Goal: Complete application form

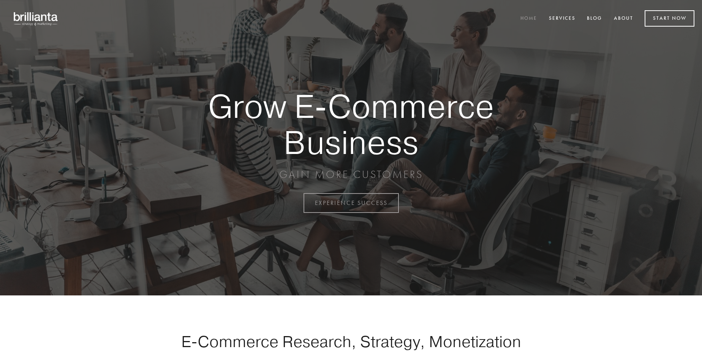
scroll to position [1990, 0]
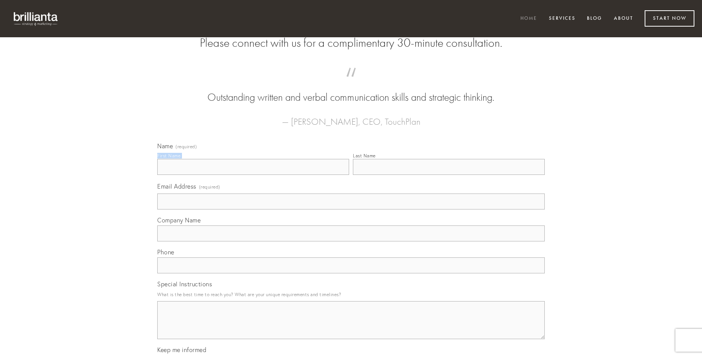
type input "[PERSON_NAME]"
click at [448, 175] on input "Last Name" at bounding box center [449, 167] width 192 height 16
type input "[PERSON_NAME]"
click at [351, 209] on input "Email Address (required)" at bounding box center [350, 201] width 387 height 16
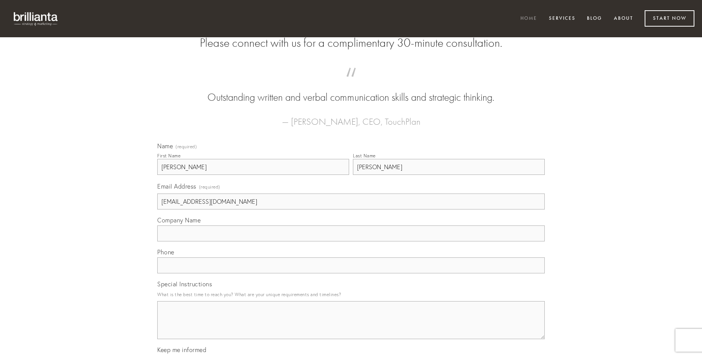
type input "[EMAIL_ADDRESS][DOMAIN_NAME]"
click at [351, 241] on input "Company Name" at bounding box center [350, 233] width 387 height 16
type input "cometes"
click at [351, 273] on input "text" at bounding box center [350, 265] width 387 height 16
click at [351, 327] on textarea "Special Instructions" at bounding box center [350, 320] width 387 height 38
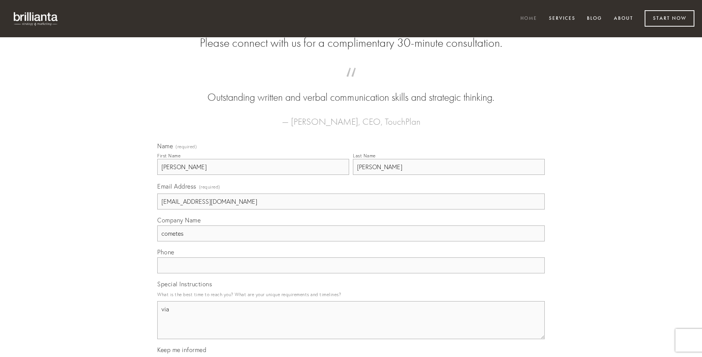
type textarea "via"
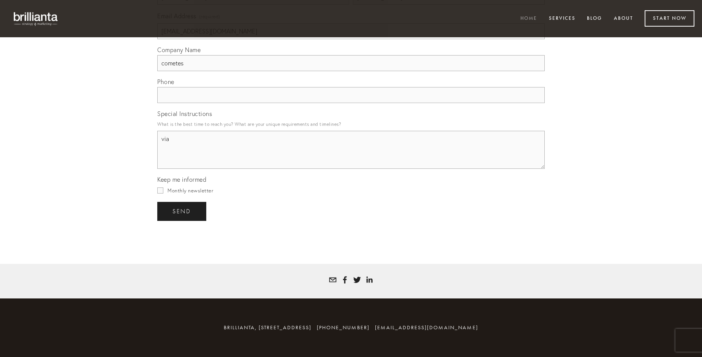
click at [182, 211] on span "send" at bounding box center [181, 211] width 19 height 7
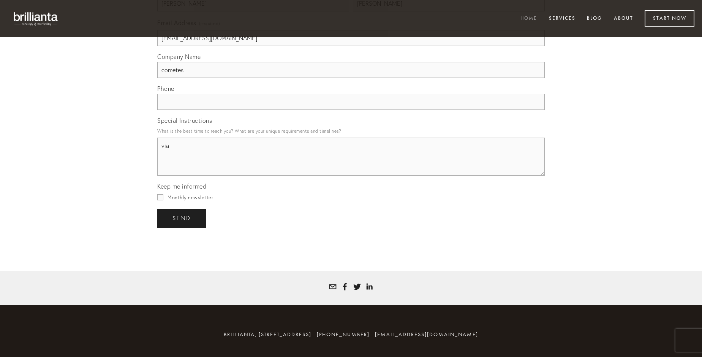
scroll to position [1968, 0]
